Goal: Task Accomplishment & Management: Manage account settings

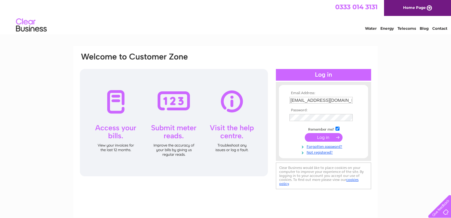
click at [319, 138] on input "submit" at bounding box center [324, 137] width 38 height 9
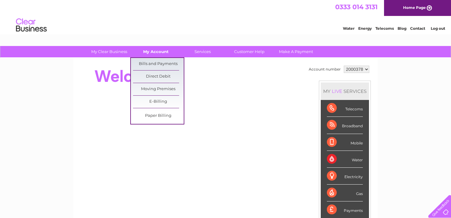
click at [164, 51] on link "My Account" at bounding box center [155, 51] width 51 height 11
